Goal: Task Accomplishment & Management: Manage account settings

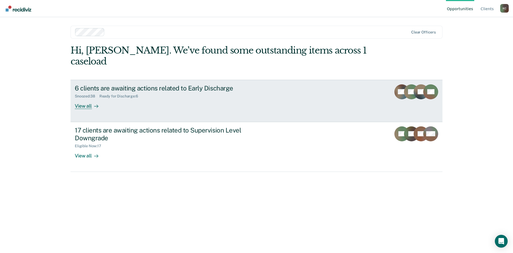
click at [88, 98] on div "View all" at bounding box center [90, 103] width 30 height 10
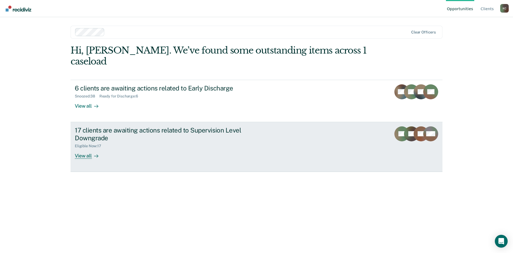
click at [91, 126] on div "17 clients are awaiting actions related to Supervision Level Downgrade" at bounding box center [169, 134] width 188 height 16
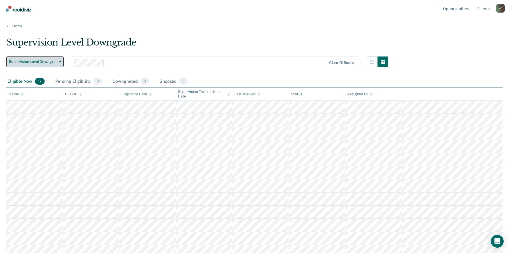
click at [57, 58] on button "Supervision Level Downgrade" at bounding box center [34, 61] width 57 height 11
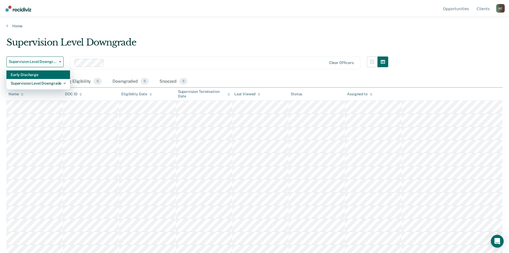
click at [40, 75] on div "Early Discharge" at bounding box center [38, 74] width 55 height 9
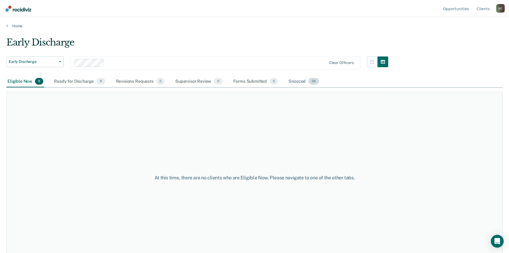
click at [301, 83] on div "Snoozed 38" at bounding box center [304, 82] width 33 height 12
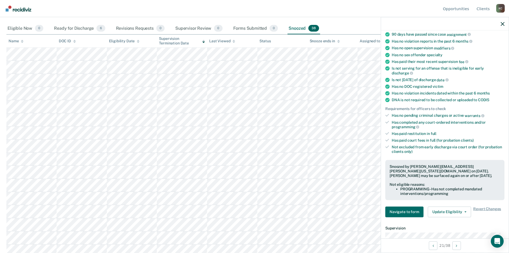
scroll to position [53, 0]
click at [448, 208] on button "Update Eligibility" at bounding box center [449, 211] width 43 height 11
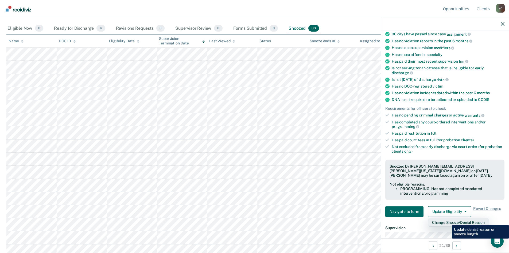
click at [448, 221] on button "Change Snooze/Denial Reason" at bounding box center [458, 222] width 61 height 9
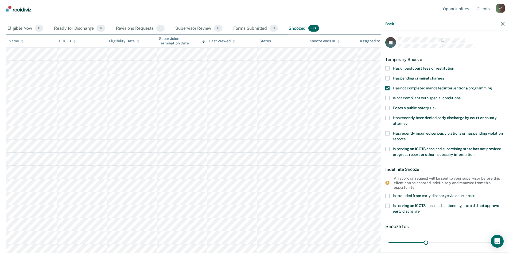
scroll to position [53, 0]
click at [390, 87] on span at bounding box center [388, 88] width 4 height 4
click at [493, 86] on input "Has not completed mandated interventions/programming" at bounding box center [493, 86] width 0 height 0
click at [398, 224] on button "Save" at bounding box center [403, 224] width 34 height 11
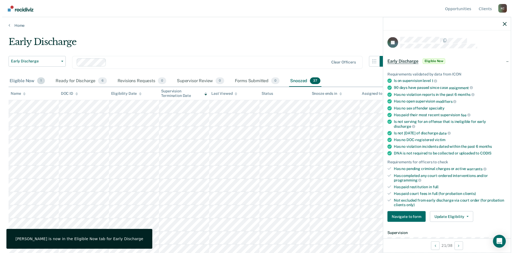
scroll to position [0, 0]
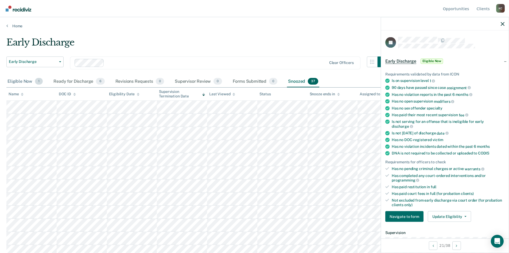
click at [21, 81] on div "Eligible Now 1" at bounding box center [24, 82] width 37 height 12
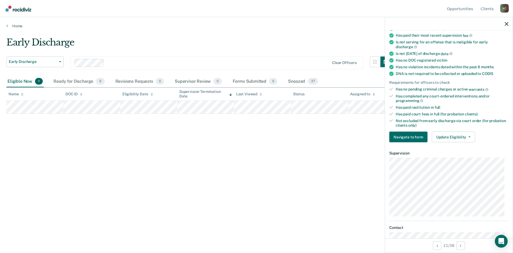
scroll to position [80, 0]
click at [452, 137] on button "Update Eligibility" at bounding box center [453, 136] width 43 height 11
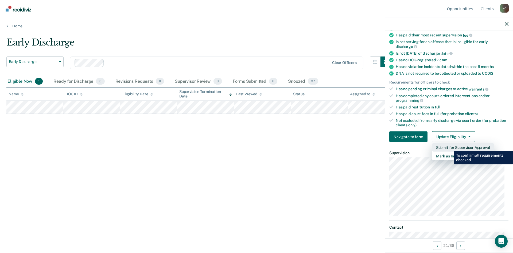
click at [450, 147] on button "Submit for Supervisor Approval" at bounding box center [463, 147] width 63 height 9
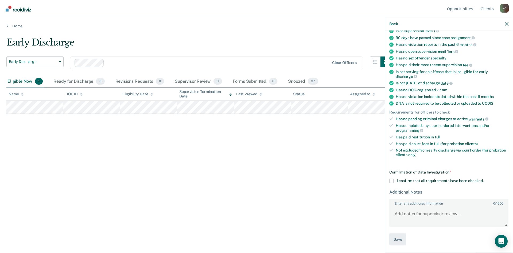
scroll to position [49, 0]
click at [393, 179] on span at bounding box center [392, 181] width 4 height 4
click at [484, 179] on input "I confirm that all requirements have been checked." at bounding box center [484, 179] width 0 height 0
click at [399, 239] on button "Save" at bounding box center [398, 240] width 17 height 12
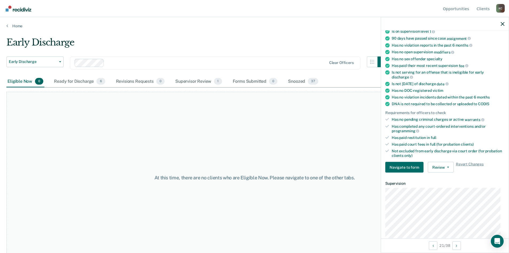
click at [17, 82] on div "Eligible Now 0" at bounding box center [25, 82] width 38 height 12
click at [70, 77] on div "Ready for Discharge 6" at bounding box center [79, 82] width 53 height 12
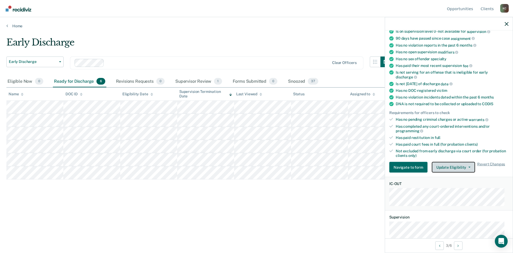
click at [461, 166] on button "Update Eligibility" at bounding box center [453, 167] width 43 height 11
click at [342, 205] on div "Early Discharge Early Discharge Early Discharge Supervision Level Downgrade Cle…" at bounding box center [256, 125] width 501 height 176
click at [298, 80] on div "Snoozed 37" at bounding box center [303, 82] width 32 height 12
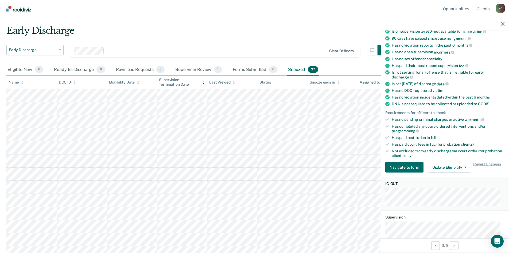
scroll to position [0, 0]
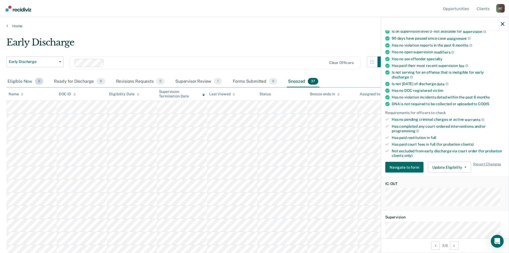
click at [21, 80] on div "Eligible Now 0" at bounding box center [25, 82] width 38 height 12
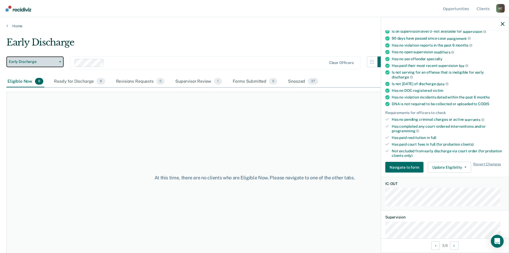
click at [36, 59] on button "Early Discharge" at bounding box center [34, 61] width 57 height 11
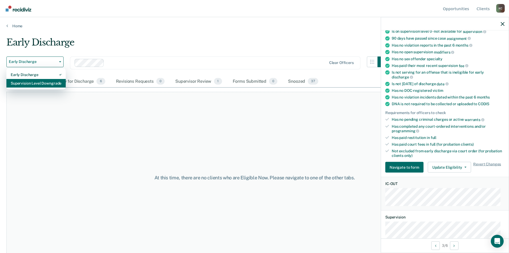
click at [36, 80] on div "Supervision Level Downgrade" at bounding box center [36, 83] width 51 height 9
